Goal: Transaction & Acquisition: Purchase product/service

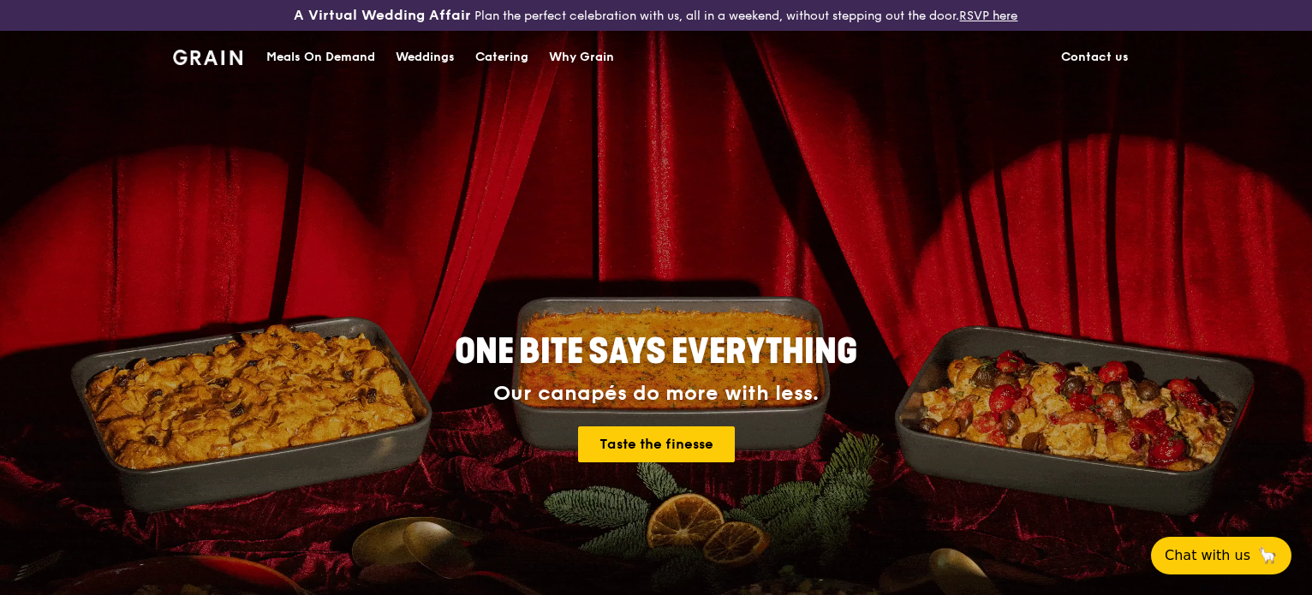
click at [497, 51] on div "Catering" at bounding box center [501, 57] width 53 height 51
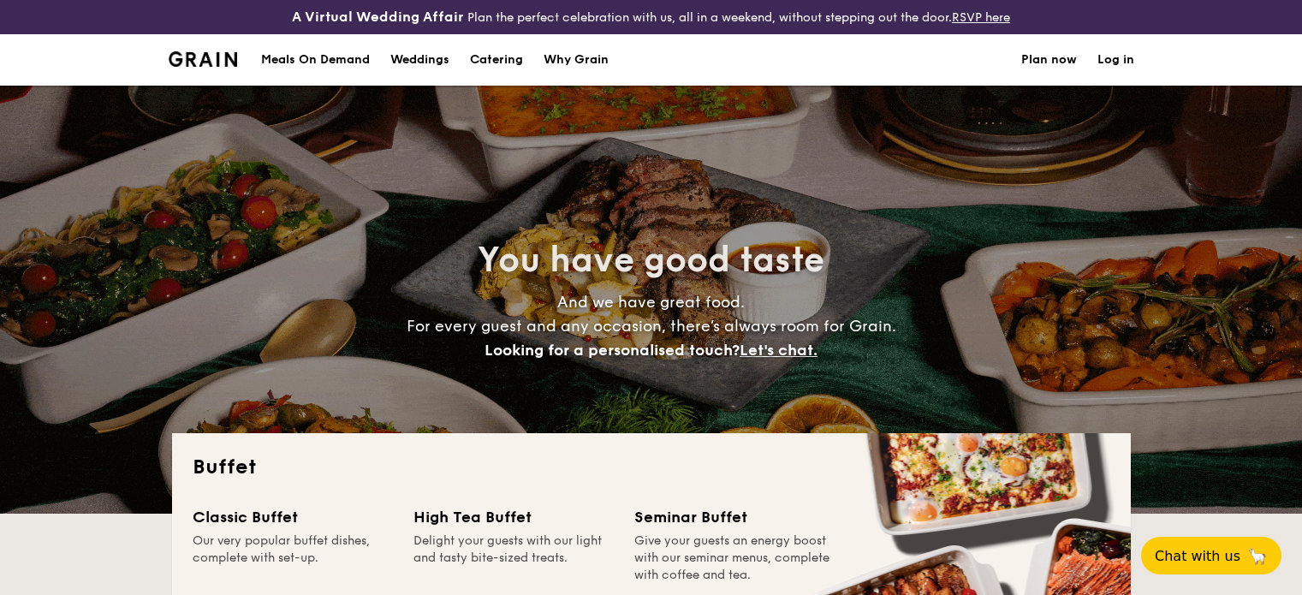
select select
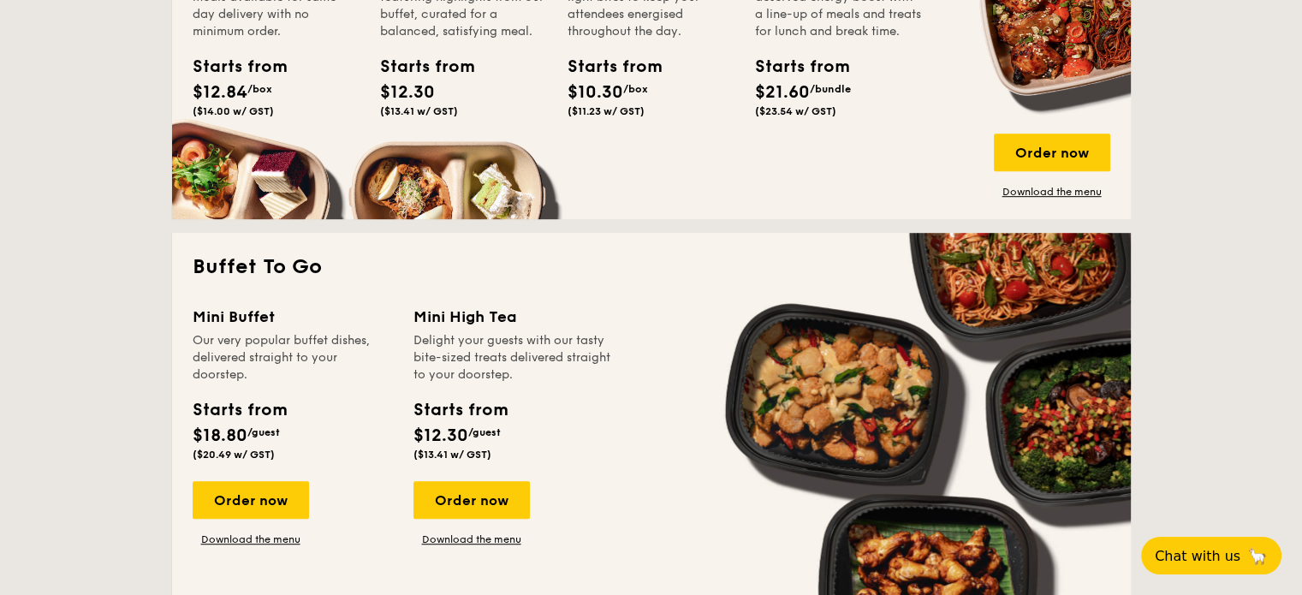
scroll to position [1127, 0]
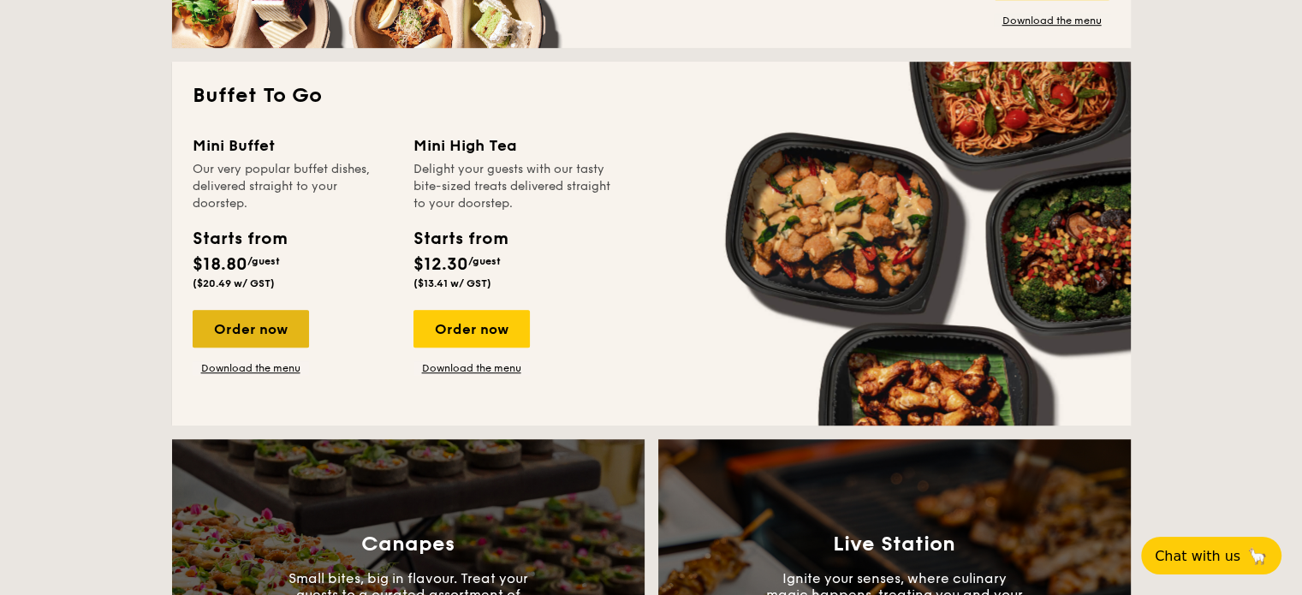
click at [212, 331] on div "Order now" at bounding box center [251, 329] width 116 height 38
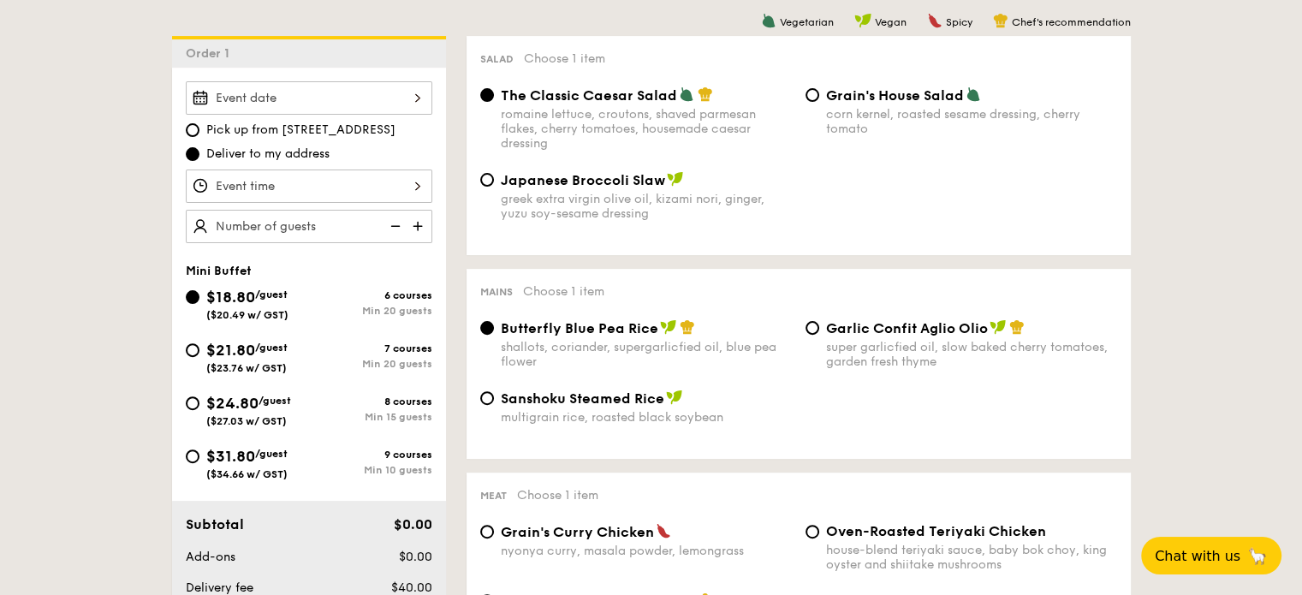
scroll to position [482, 0]
